Goal: Communication & Community: Share content

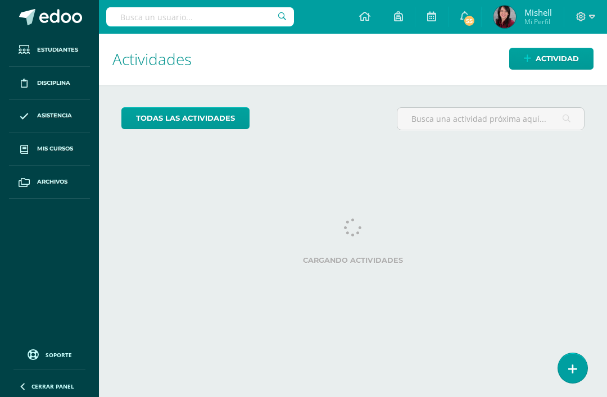
click at [554, 55] on span "Actividad" at bounding box center [557, 58] width 43 height 21
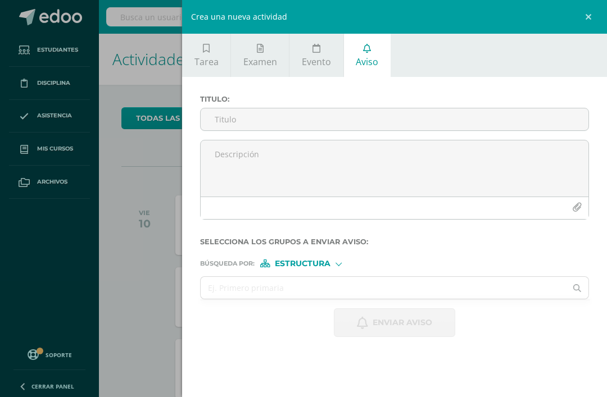
click at [300, 116] on input "Titulo :" at bounding box center [395, 120] width 388 height 22
type input "Actividad de evaluación de Expresión Artística"
click at [338, 151] on textarea at bounding box center [395, 169] width 388 height 56
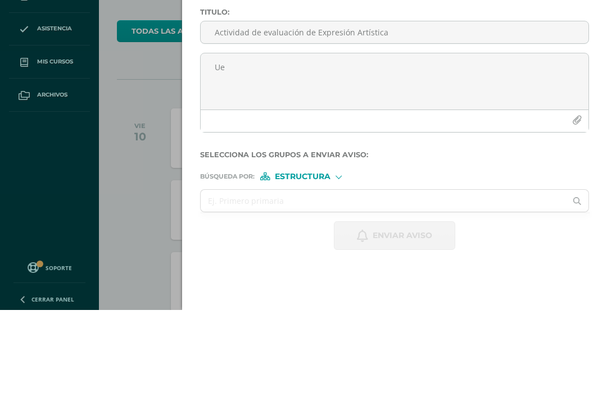
type textarea "U"
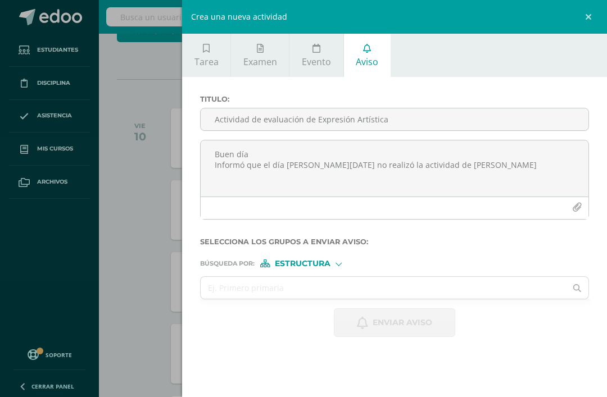
click at [459, 178] on textarea "Buen día Informó que el día [PERSON_NAME][DATE] no realizó la actividad de [PER…" at bounding box center [395, 169] width 388 height 56
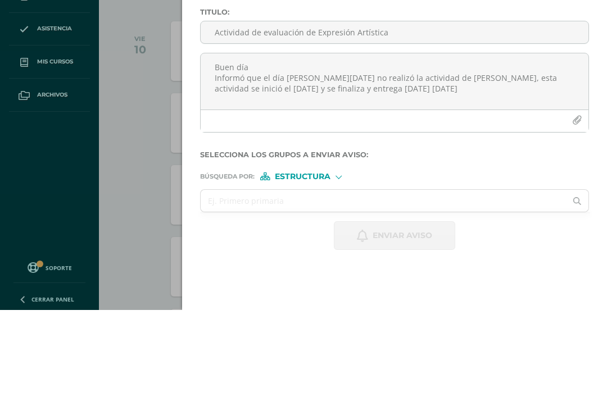
click at [303, 141] on textarea "Buen día Informó que el día [PERSON_NAME][DATE] no realizó la actividad de [PER…" at bounding box center [395, 169] width 388 height 56
click at [296, 141] on textarea "Buen día Informó que el día [PERSON_NAME][DATE] no realizó la actividad de [PER…" at bounding box center [395, 169] width 388 height 56
click at [444, 141] on textarea "Buen día Informó que el día [PERSON_NAME][DATE] no realizó la actividad de Afic…" at bounding box center [395, 169] width 388 height 56
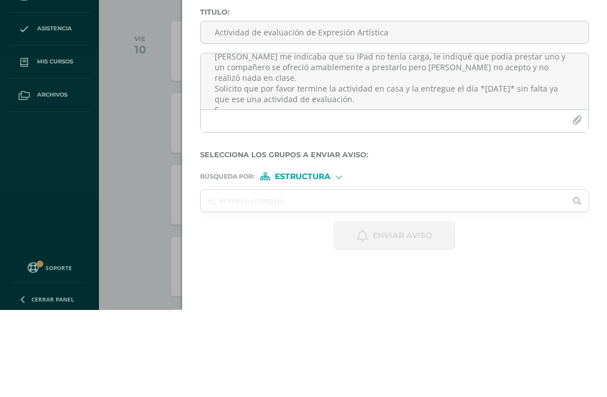
scroll to position [43, 0]
click at [396, 141] on textarea "Buen día Informó que el día [PERSON_NAME][DATE] no realizó la actividad de Afic…" at bounding box center [395, 169] width 388 height 56
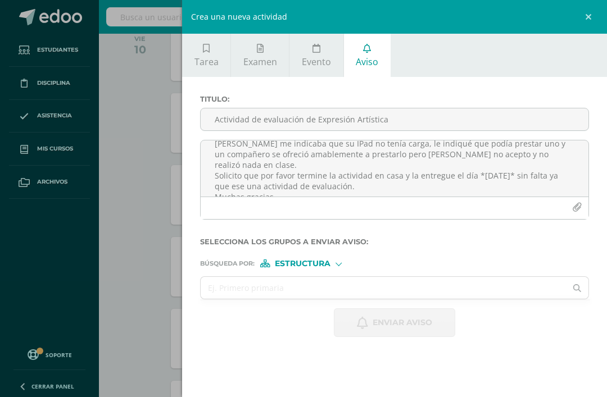
type textarea "Buen día Informó que el día [PERSON_NAME][DATE] no realizó la actividad de Afic…"
click at [333, 265] on div "Estructura" at bounding box center [302, 264] width 84 height 8
click at [324, 295] on span "Persona" at bounding box center [307, 296] width 40 height 6
click at [355, 291] on input "text" at bounding box center [383, 288] width 365 height 22
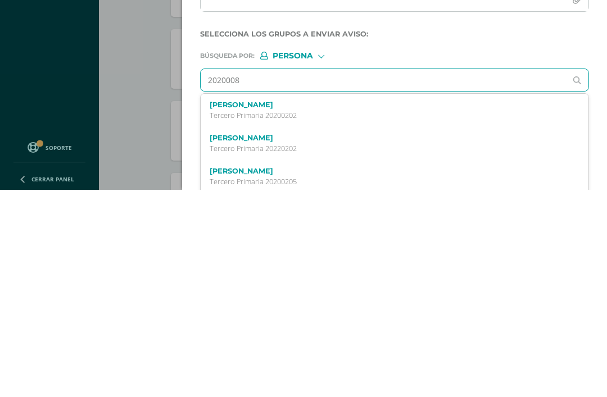
type input "20200087"
click at [275, 309] on label "[PERSON_NAME] Yiunzhí [PERSON_NAME] Blanco" at bounding box center [387, 313] width 354 height 8
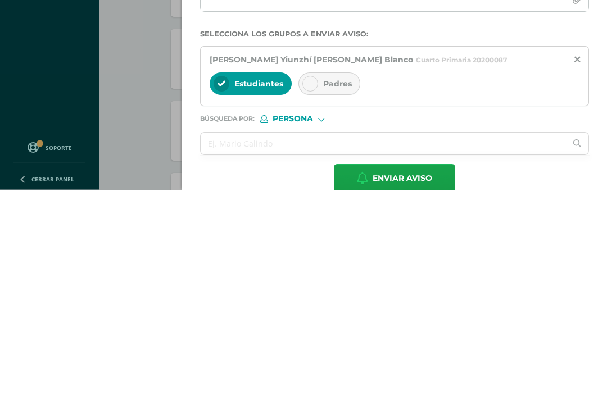
scroll to position [382, 4]
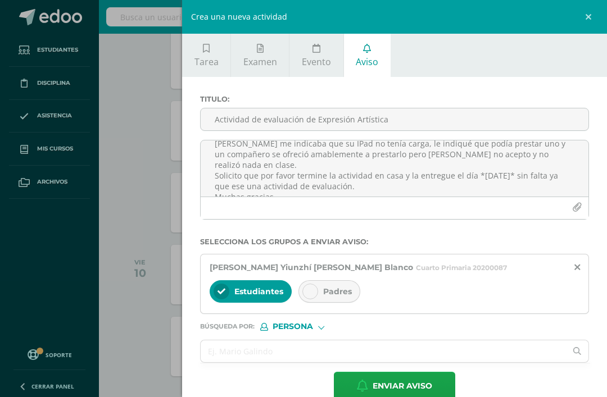
click at [315, 290] on div at bounding box center [310, 292] width 16 height 16
click at [334, 347] on input "text" at bounding box center [383, 352] width 365 height 22
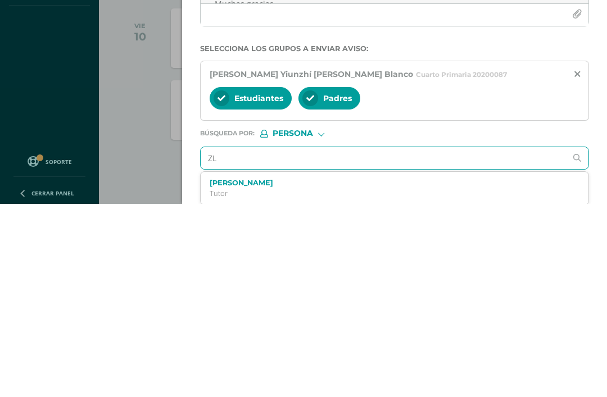
type input "Z"
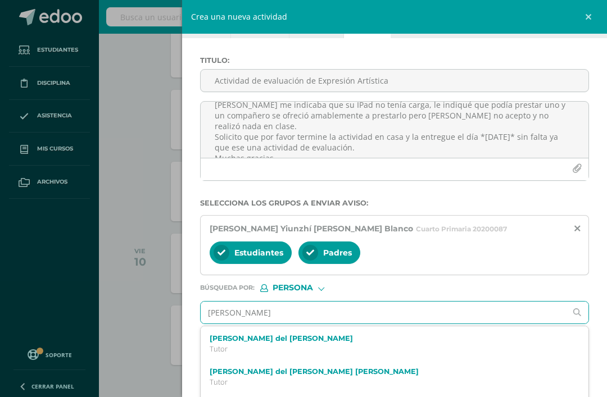
scroll to position [37, 0]
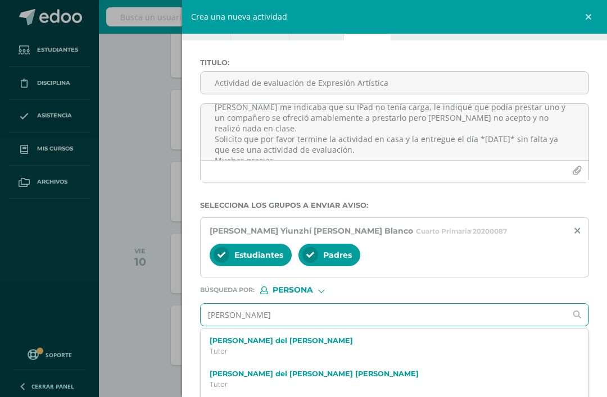
click at [293, 322] on input "[PERSON_NAME]" at bounding box center [383, 315] width 365 height 22
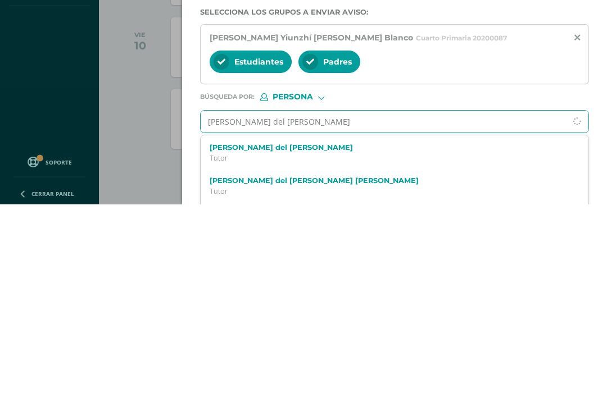
scroll to position [0, 0]
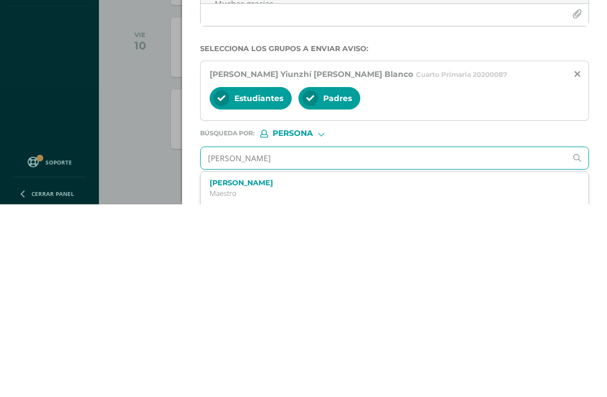
type input "[PERSON_NAME]"
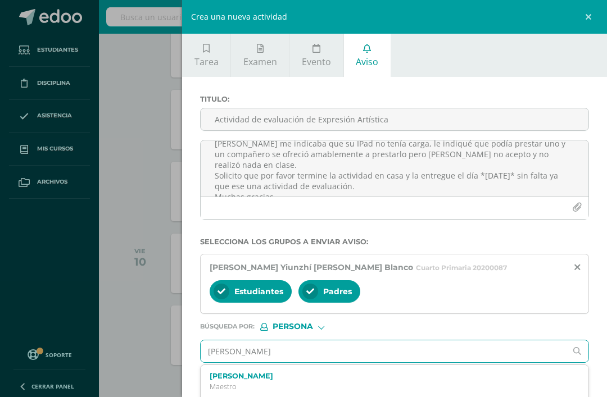
click at [230, 389] on p "Maestro" at bounding box center [387, 387] width 354 height 10
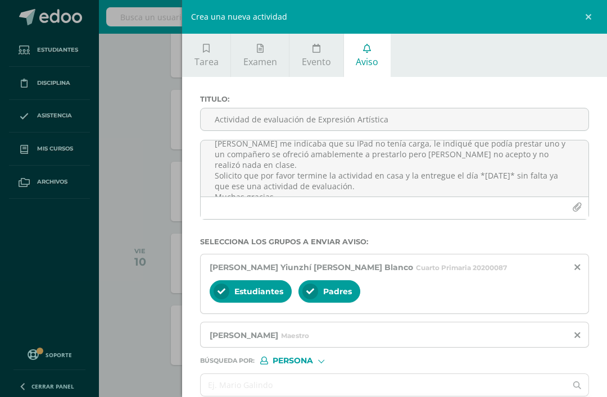
click at [290, 387] on input "text" at bounding box center [383, 385] width 365 height 22
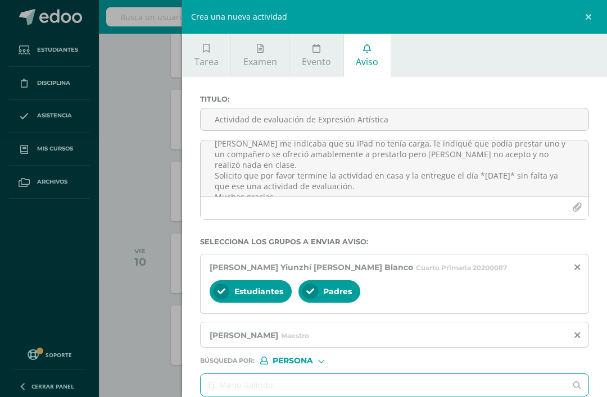
scroll to position [430, 4]
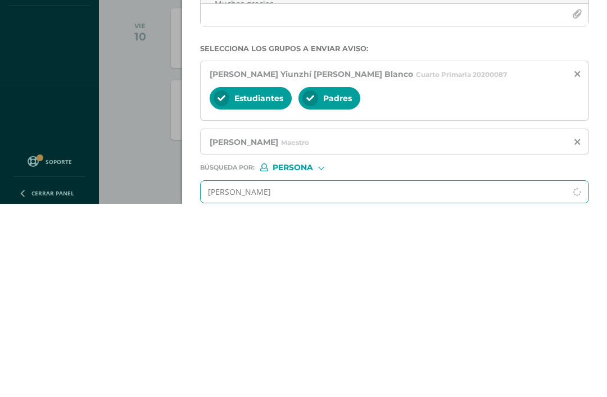
type input "[PERSON_NAME]"
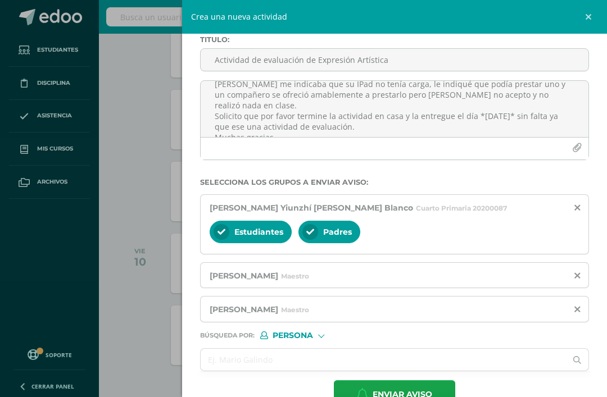
scroll to position [58, 0]
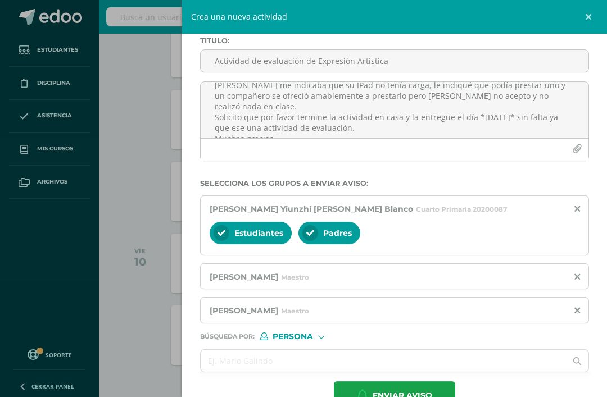
click at [392, 394] on span "Enviar aviso" at bounding box center [403, 396] width 60 height 28
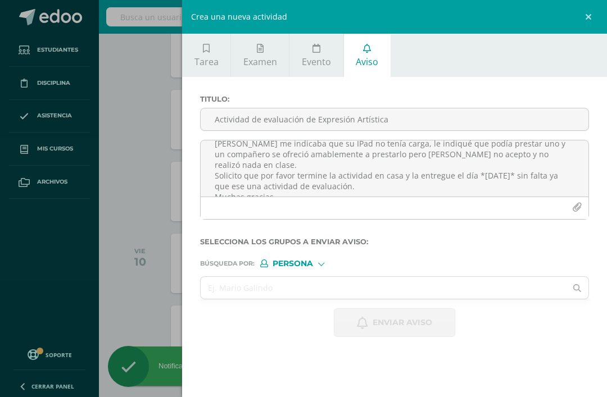
scroll to position [0, 0]
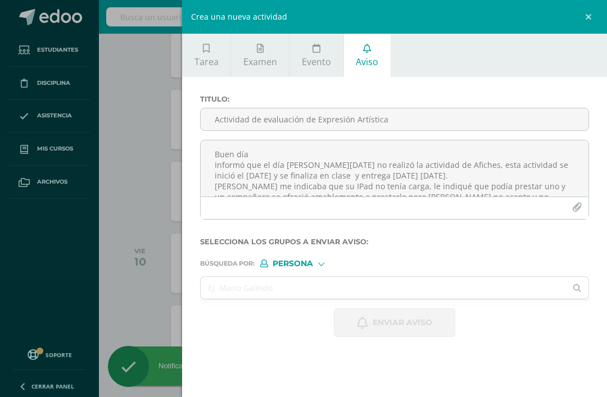
click at [586, 7] on link at bounding box center [590, 17] width 34 height 34
